Goal: Task Accomplishment & Management: Complete application form

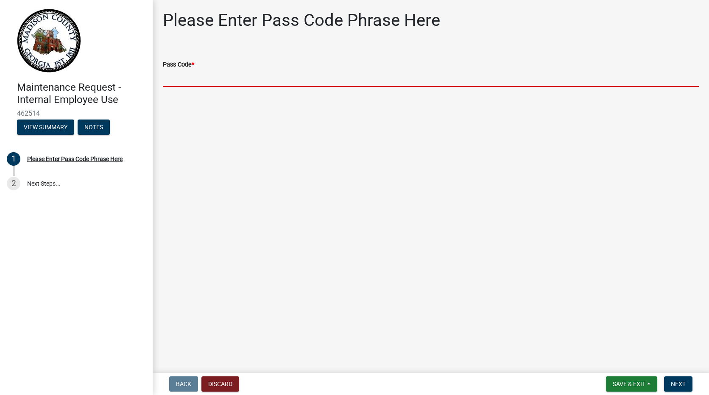
click at [199, 70] on input "Pass Code *" at bounding box center [431, 78] width 536 height 17
type input "bgmr2025"
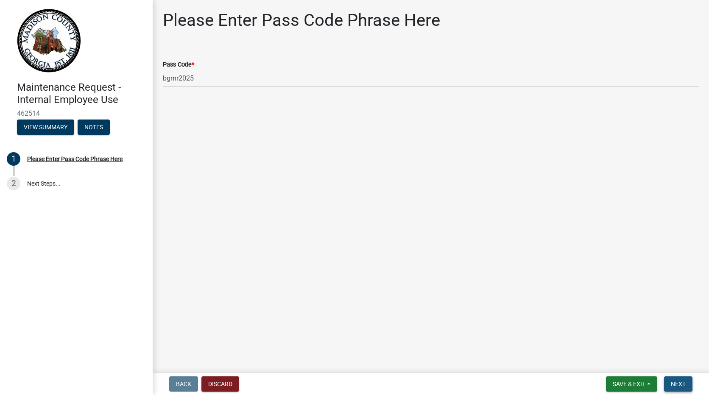
click at [678, 384] on span "Next" at bounding box center [678, 384] width 15 height 7
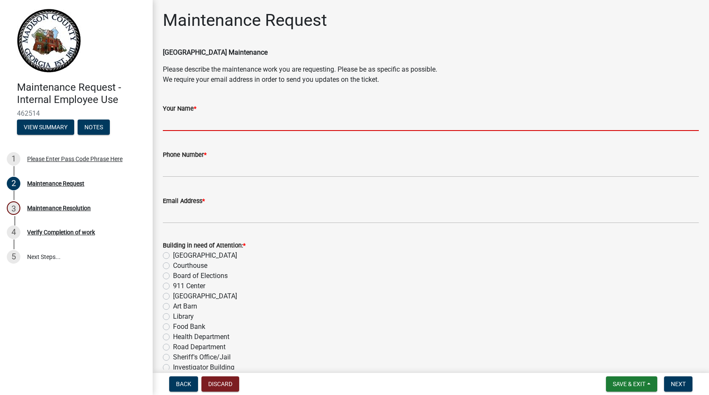
click at [224, 115] on input "Your Name *" at bounding box center [431, 122] width 536 height 17
type input "[PERSON_NAME]"
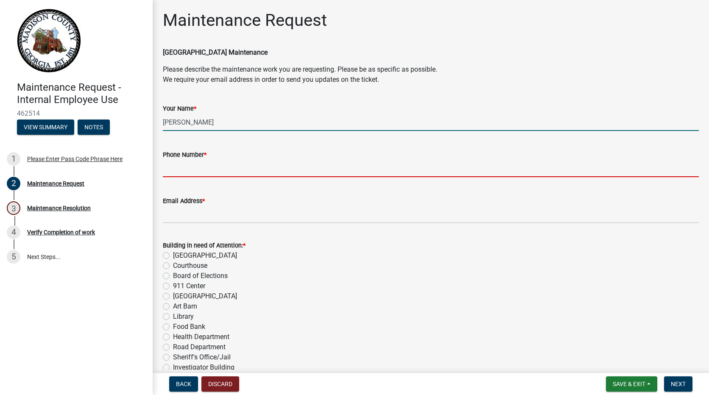
type input "7067956290"
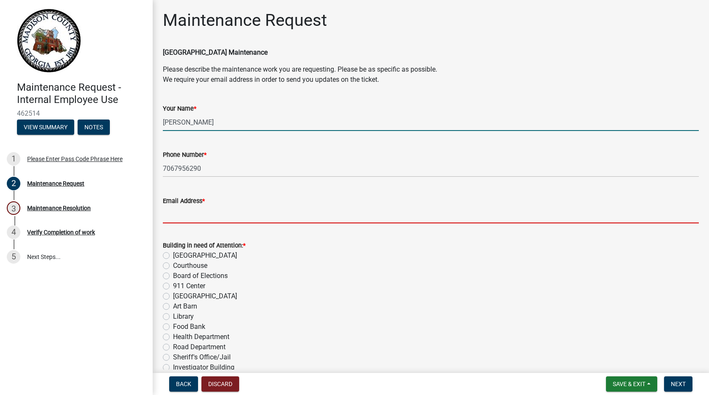
type input "[EMAIL_ADDRESS][DOMAIN_NAME]"
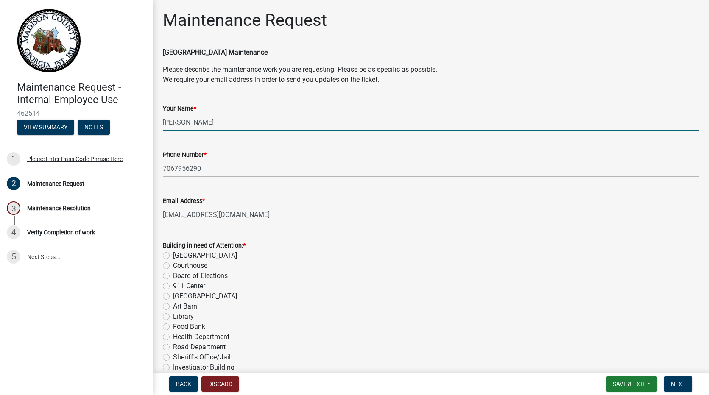
type input "Food Bank"
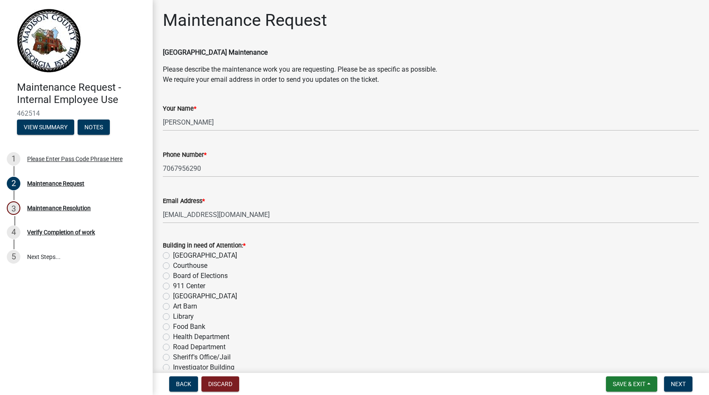
click at [173, 329] on label "Food Bank" at bounding box center [189, 327] width 32 height 10
click at [173, 328] on input "Food Bank" at bounding box center [176, 325] width 6 height 6
radio input "true"
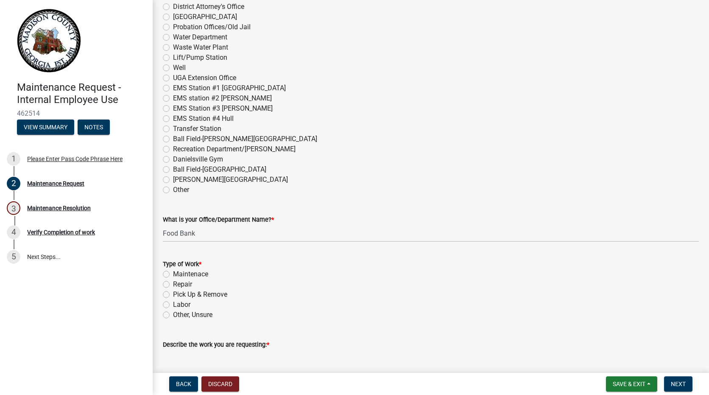
scroll to position [382, 0]
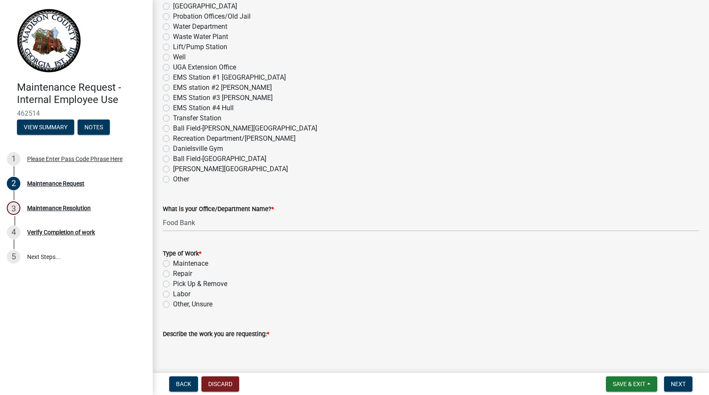
click at [173, 283] on label "Pick Up & Remove" at bounding box center [200, 284] width 54 height 10
click at [173, 283] on input "Pick Up & Remove" at bounding box center [176, 282] width 6 height 6
radio input "true"
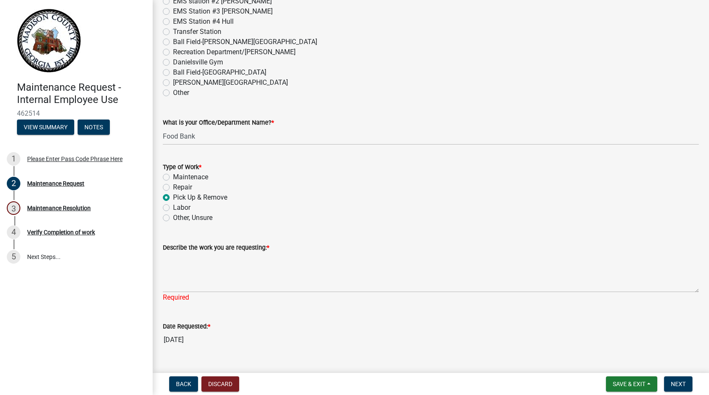
scroll to position [467, 0]
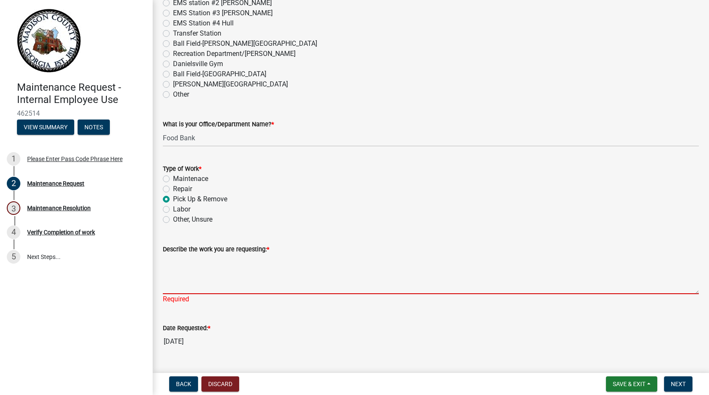
click at [180, 280] on textarea "Describe the work you are requesting: *" at bounding box center [431, 275] width 536 height 40
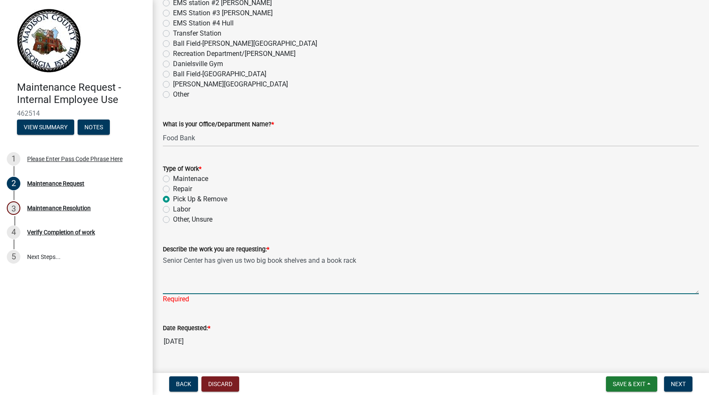
click at [359, 262] on textarea "Senior Center has given us two big book shelves and a book rack" at bounding box center [431, 275] width 536 height 40
click at [423, 259] on textarea "Senior Center has given us two big book shelves and a book rack. We need these …" at bounding box center [431, 275] width 536 height 40
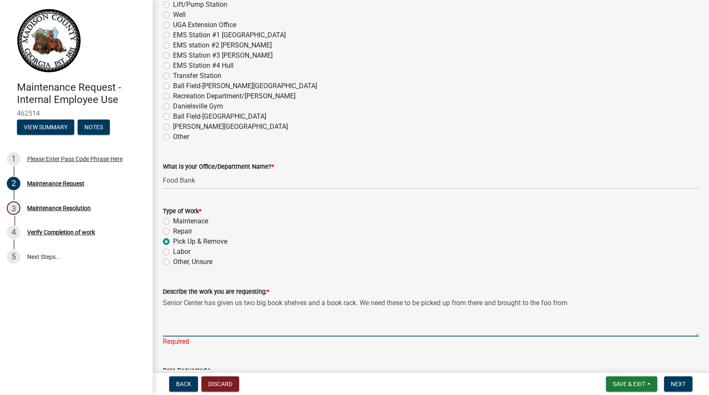
click at [574, 302] on textarea "Senior Center has given us two big book shelves and a book rack. We need these …" at bounding box center [431, 317] width 536 height 40
click at [279, 303] on textarea "Senior Center has given us two big boo shelves and a book rack. We need these t…" at bounding box center [431, 317] width 536 height 40
click at [563, 303] on textarea "Senior Center has given us two big book shelves and a book rack. We need these …" at bounding box center [431, 317] width 536 height 40
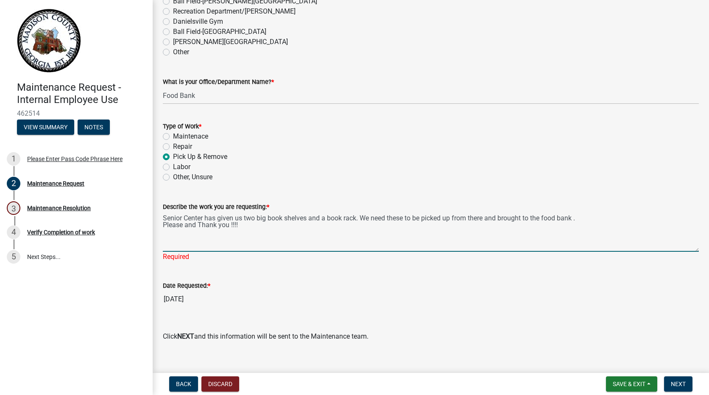
scroll to position [521, 0]
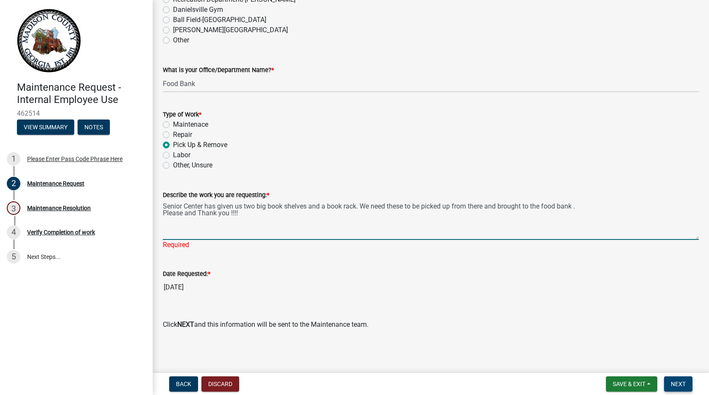
type textarea "Senior Center has given us two big book shelves and a book rack. We need these …"
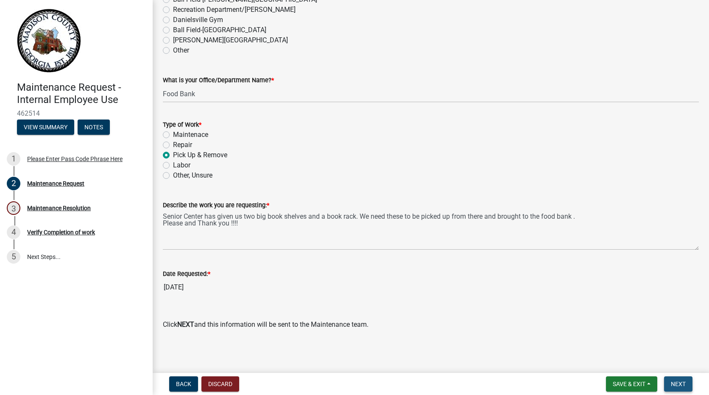
scroll to position [511, 0]
click at [679, 383] on span "Next" at bounding box center [678, 384] width 15 height 7
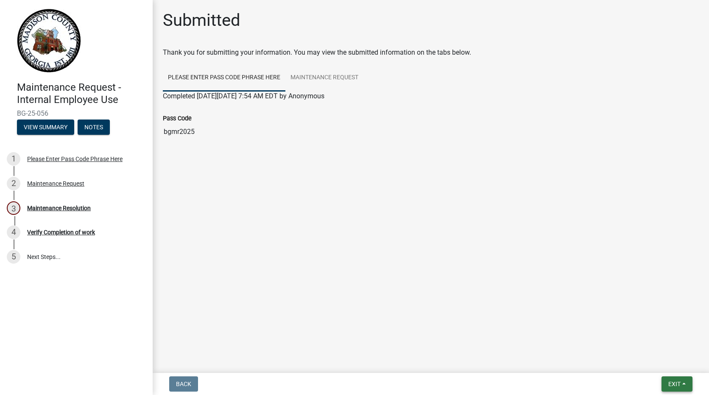
click at [670, 381] on span "Exit" at bounding box center [675, 384] width 12 height 7
click at [653, 365] on button "Save & Exit" at bounding box center [659, 362] width 68 height 20
